Goal: Transaction & Acquisition: Purchase product/service

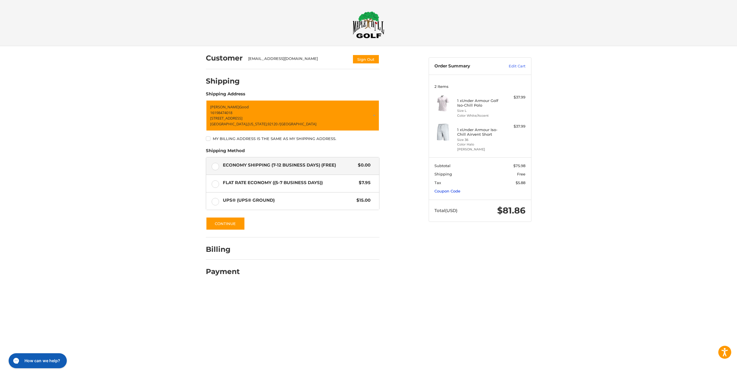
click at [441, 189] on link "Coupon Code" at bounding box center [448, 191] width 26 height 5
click at [460, 198] on input "Gift Certificate or Coupon Code" at bounding box center [464, 203] width 58 height 13
type input "*********"
click at [509, 199] on button "Apply" at bounding box center [510, 203] width 31 height 13
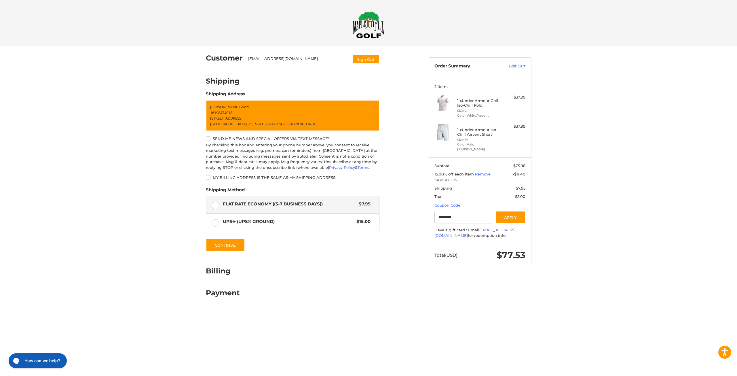
click at [209, 178] on label "My billing address is the same as my shipping address." at bounding box center [293, 177] width 174 height 5
click at [370, 31] on img at bounding box center [369, 24] width 32 height 27
